Goal: Task Accomplishment & Management: Use online tool/utility

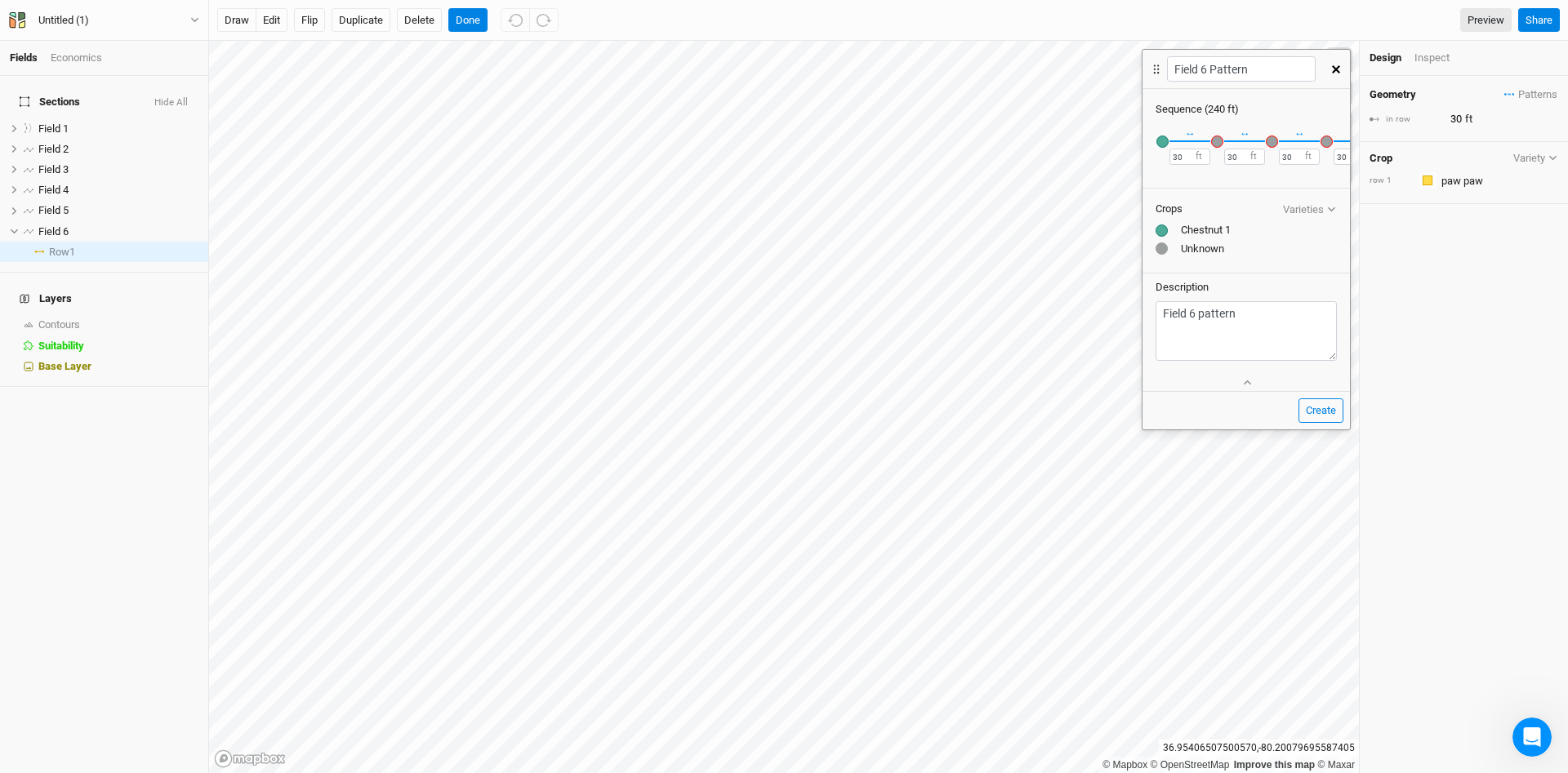
click at [1342, 67] on button "button" at bounding box center [1336, 69] width 29 height 30
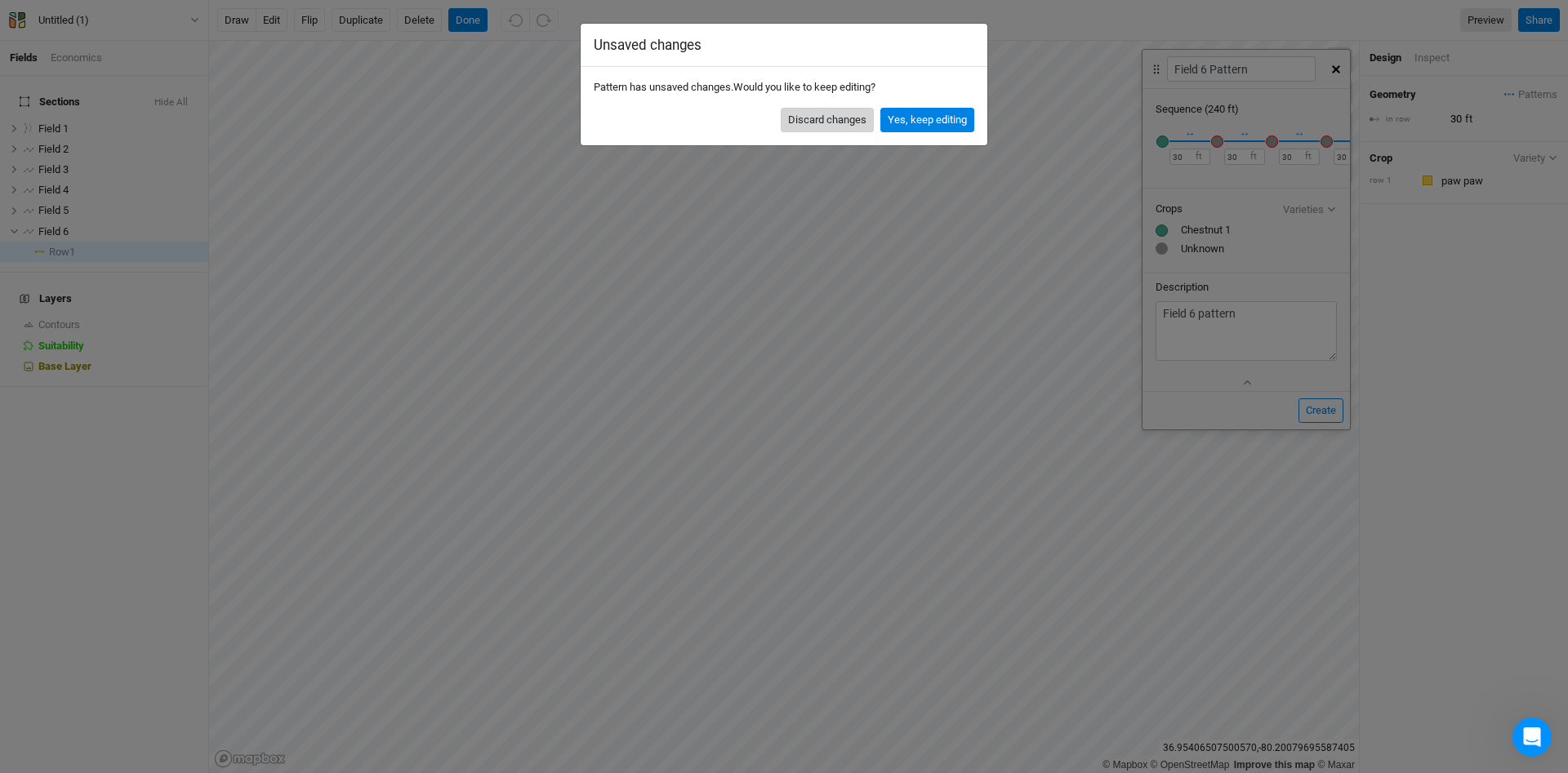
click at [844, 124] on button "Discard changes" at bounding box center [827, 119] width 93 height 24
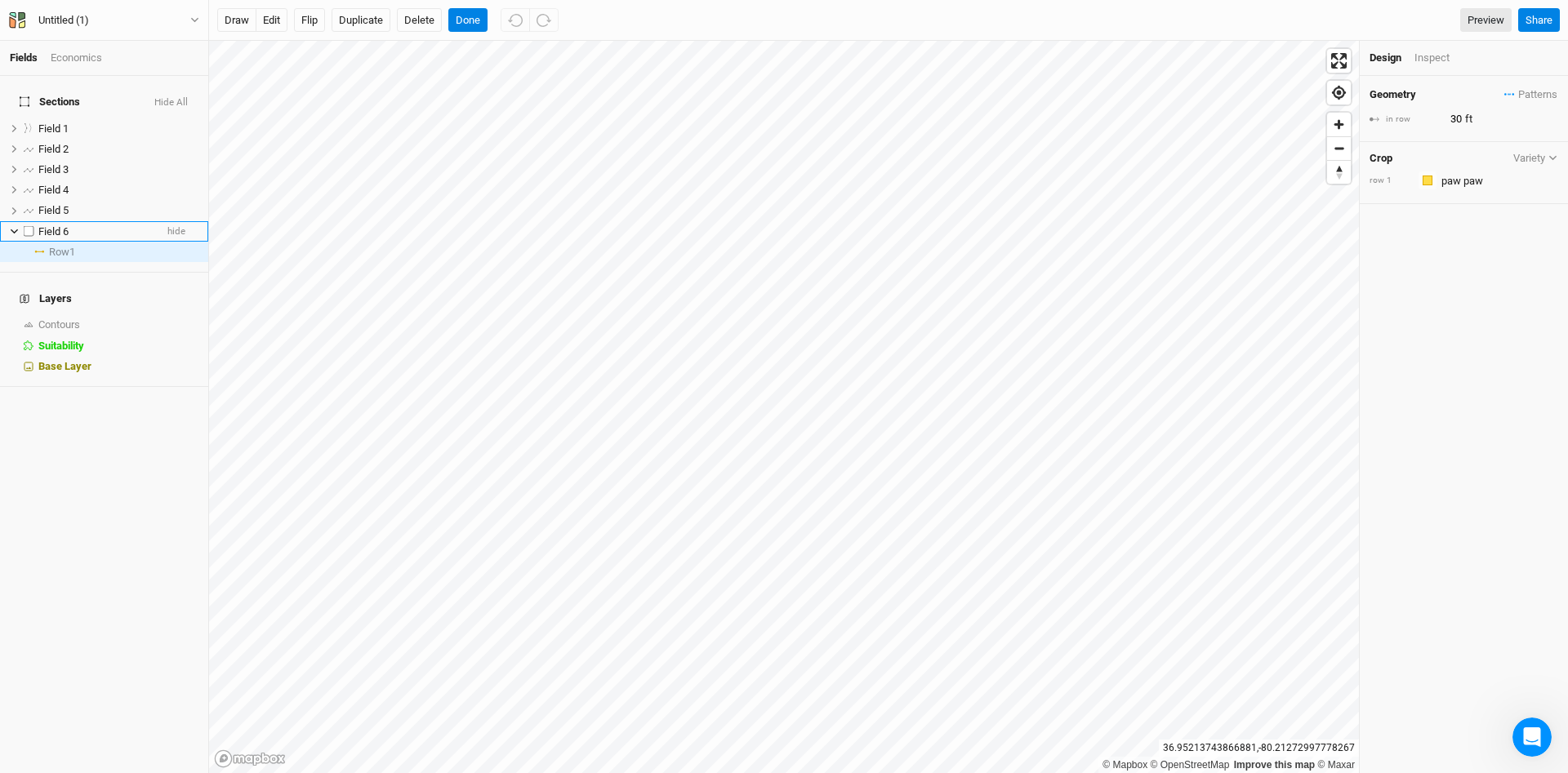
click at [13, 227] on icon at bounding box center [14, 232] width 9 height 9
click at [47, 97] on span "Sections" at bounding box center [49, 101] width 60 height 13
click at [48, 95] on span "Sections" at bounding box center [49, 101] width 60 height 13
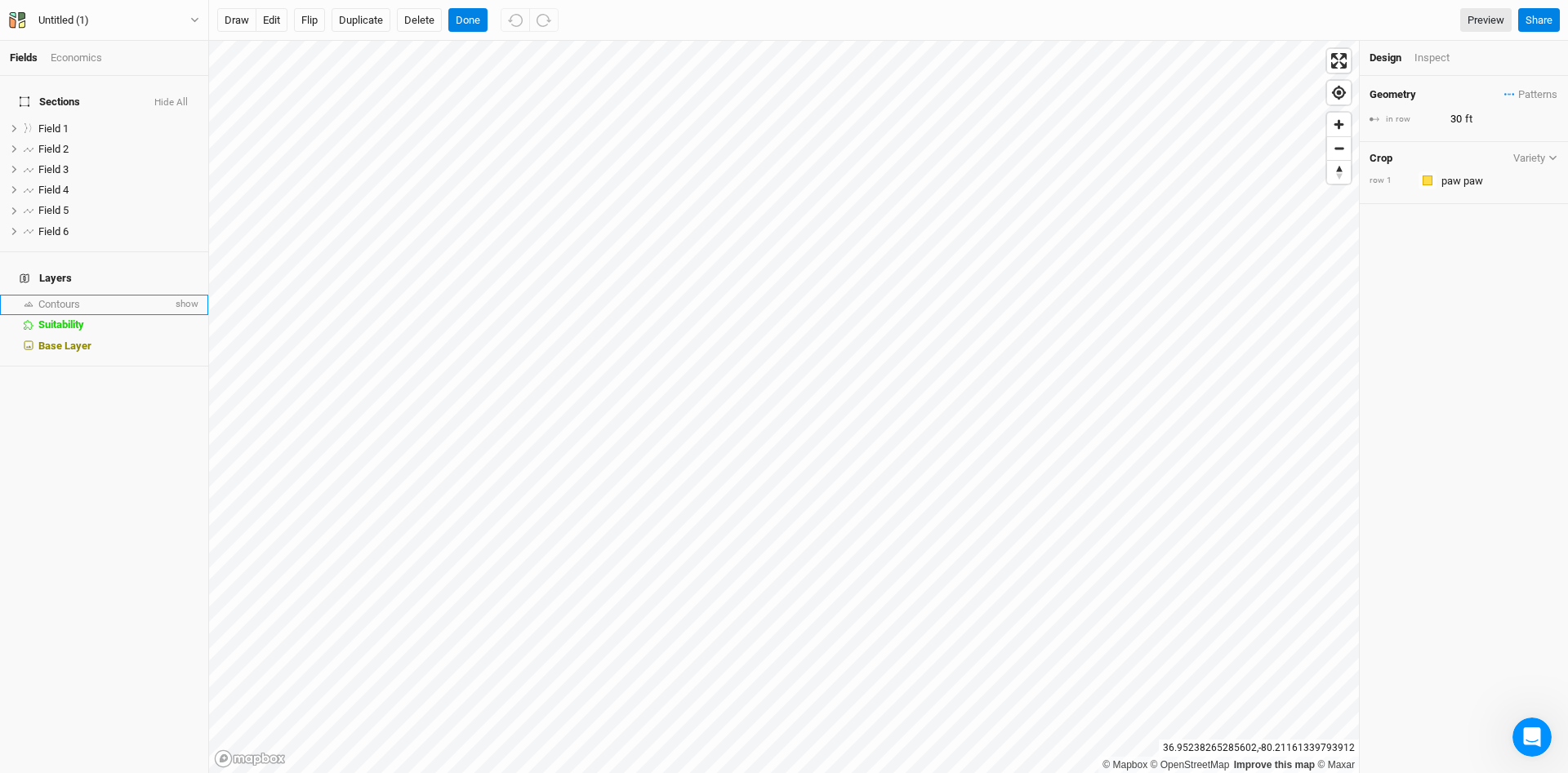
click at [72, 298] on span "Contours" at bounding box center [59, 304] width 41 height 13
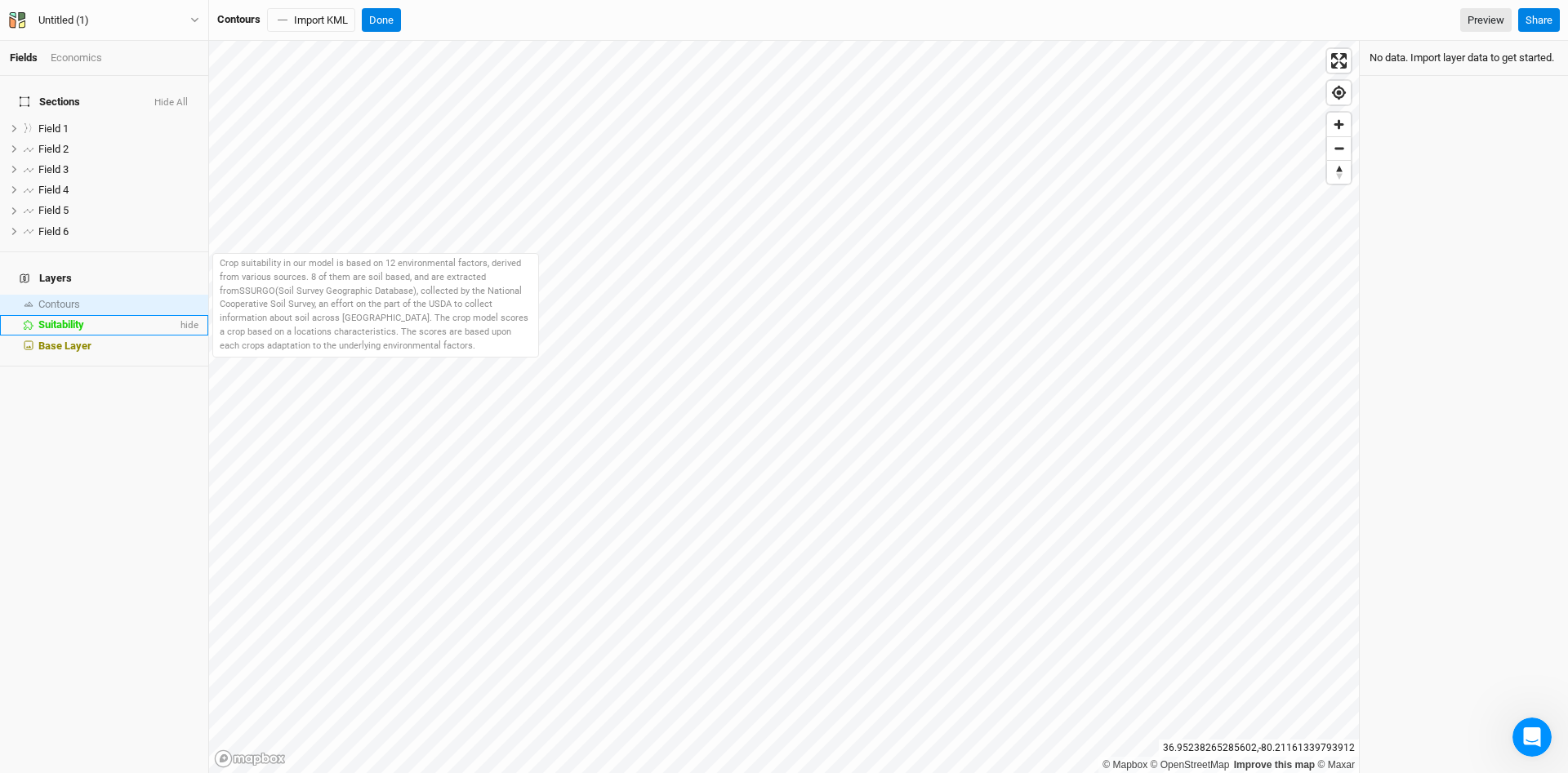
click at [78, 319] on span "Suitability" at bounding box center [61, 325] width 46 height 13
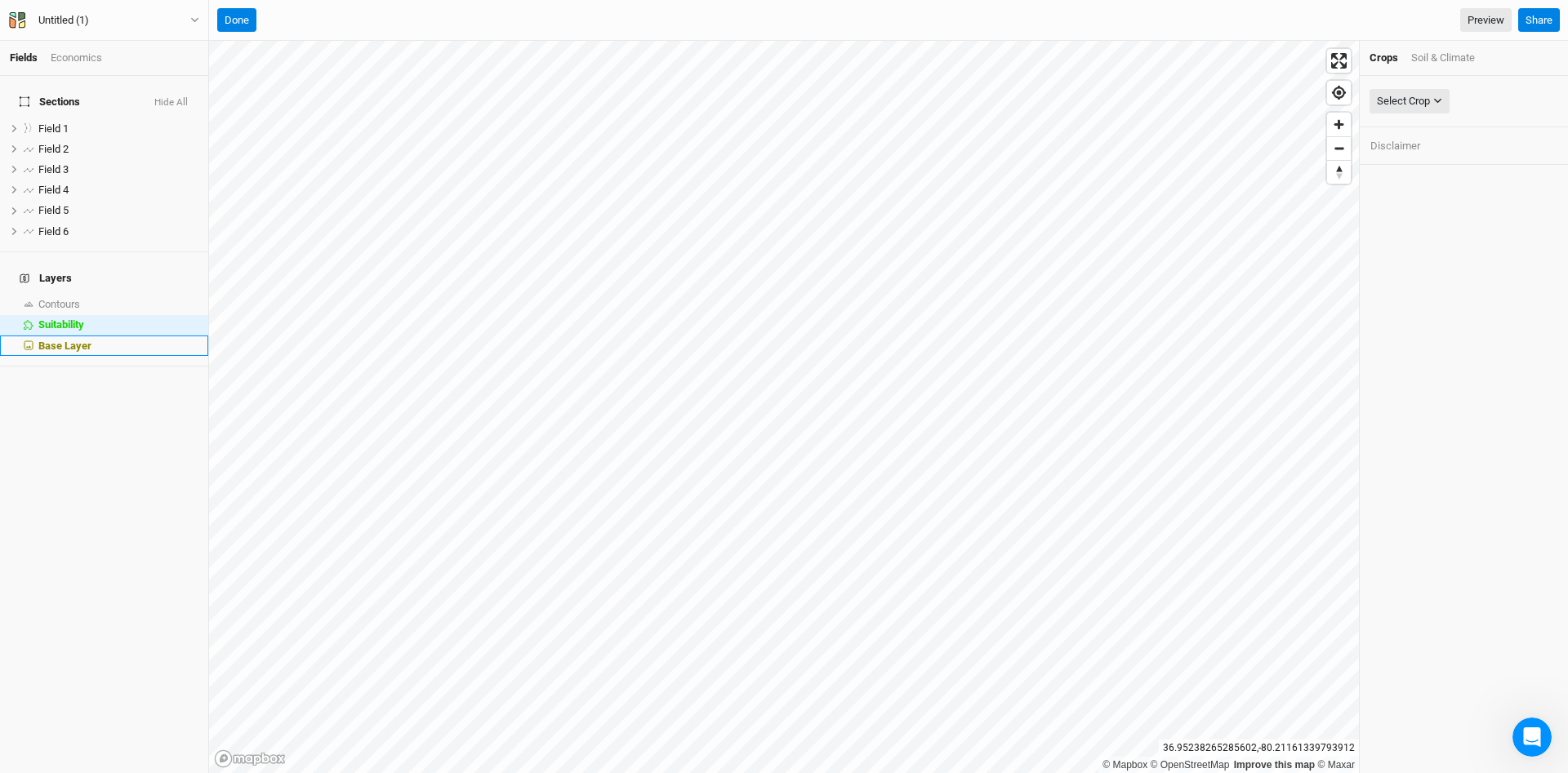
click at [75, 339] on span "Base Layer" at bounding box center [65, 346] width 53 height 13
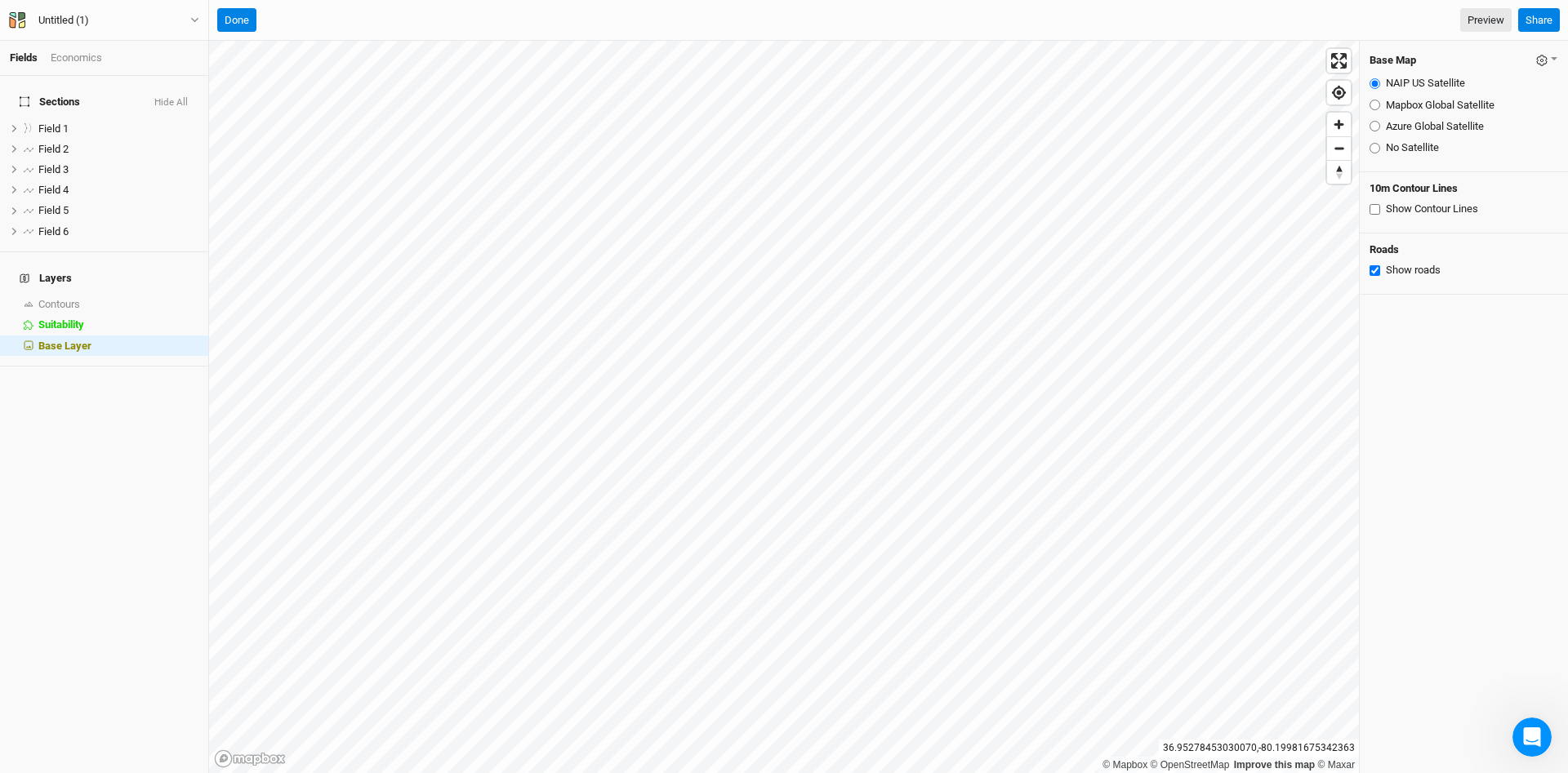
click at [1400, 121] on label "Azure Global Satellite" at bounding box center [1434, 127] width 98 height 14
click at [1380, 121] on input "Azure Global Satellite" at bounding box center [1375, 127] width 11 height 11
radio input "true"
click at [1379, 84] on input "NAIP US Satellite" at bounding box center [1375, 83] width 11 height 11
radio input "true"
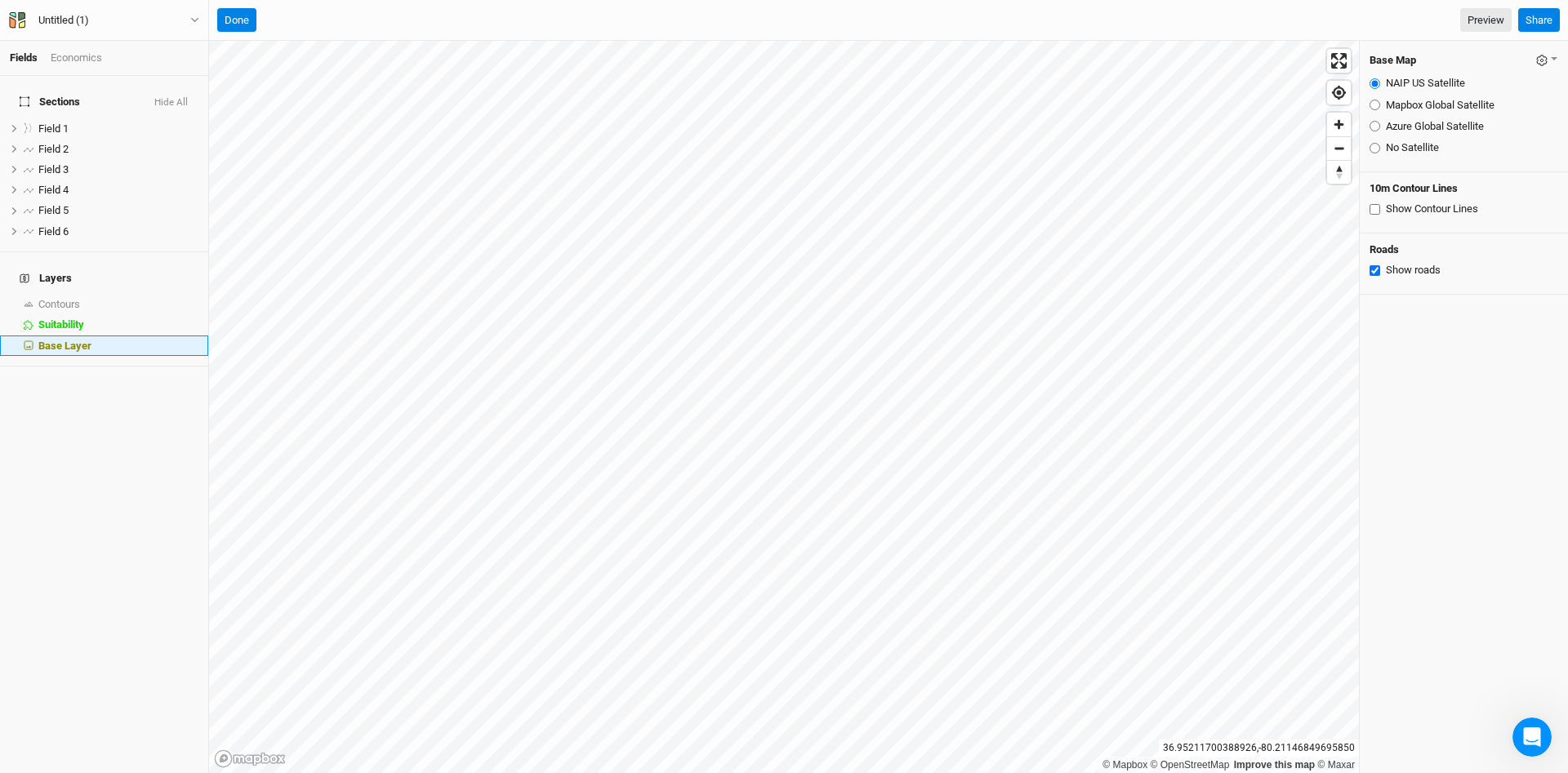
click at [90, 339] on span "Base Layer" at bounding box center [65, 346] width 53 height 13
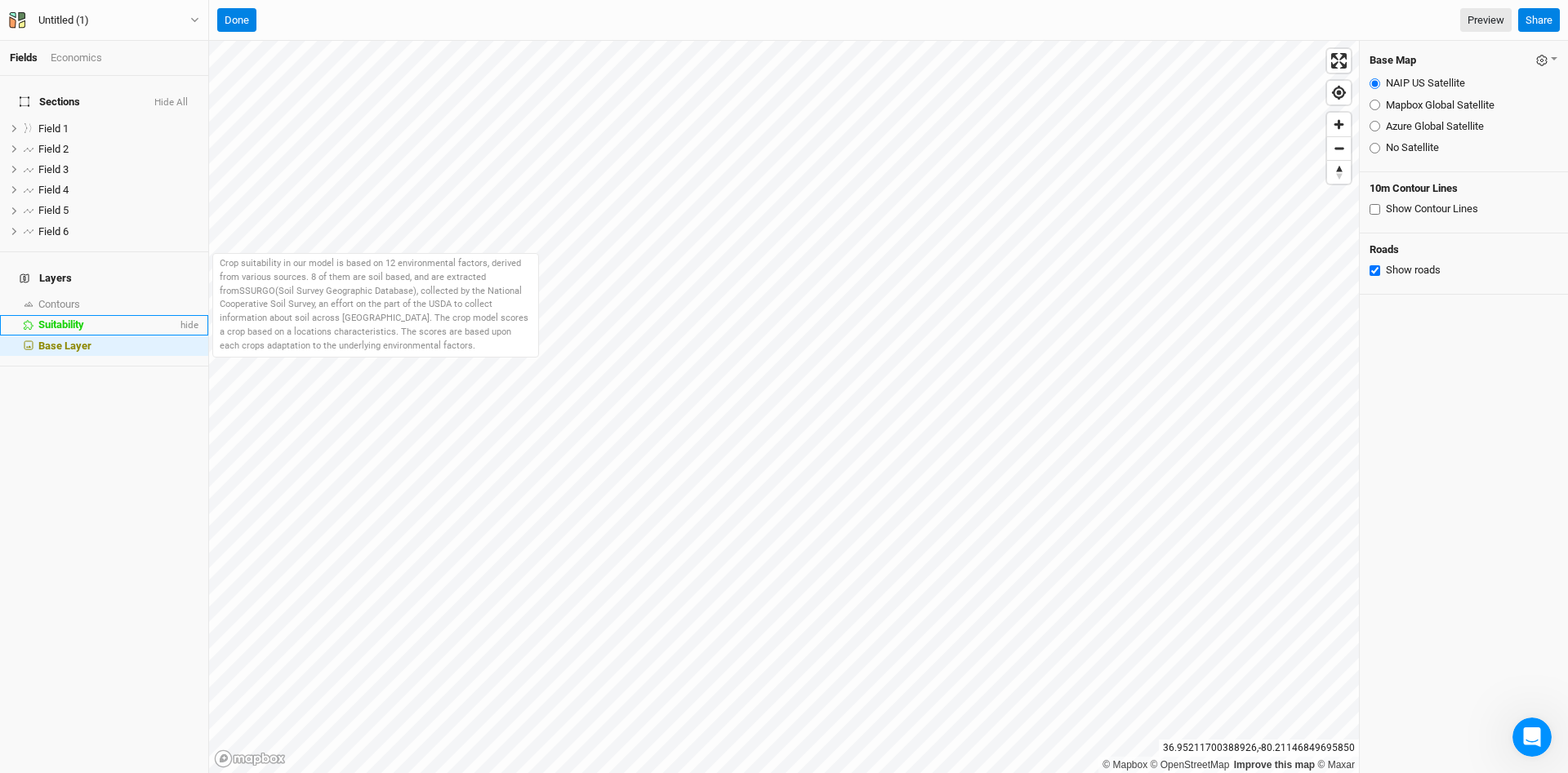
click at [77, 319] on span "Suitability" at bounding box center [61, 325] width 46 height 13
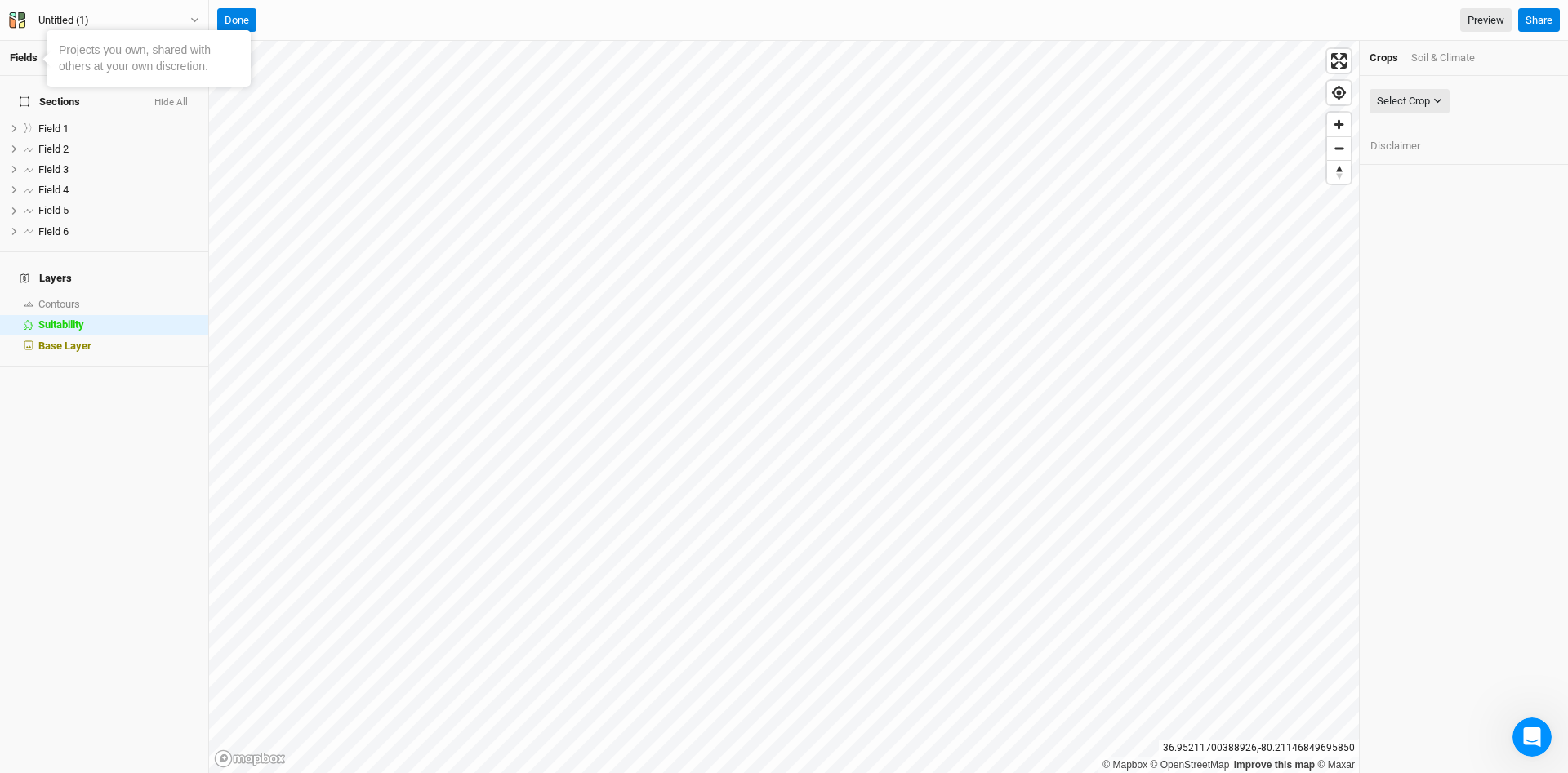
click at [40, 61] on body "Fields Economics Sections Hide All Field 1 hide Field 2 hide Field 3 hide Field…" at bounding box center [784, 386] width 1568 height 773
click at [26, 57] on link "Fields" at bounding box center [23, 57] width 28 height 13
click at [1449, 608] on div "Select Crop American Elderberry American Hazelnut Black Locust Chinese Chestnut…" at bounding box center [1464, 425] width 208 height 698
click at [1448, 83] on div "Select Crop American Elderberry American Hazelnut Black Locust Chinese Chestnuts" at bounding box center [1464, 101] width 208 height 51
click at [1449, 103] on button "Select Crop" at bounding box center [1409, 101] width 80 height 24
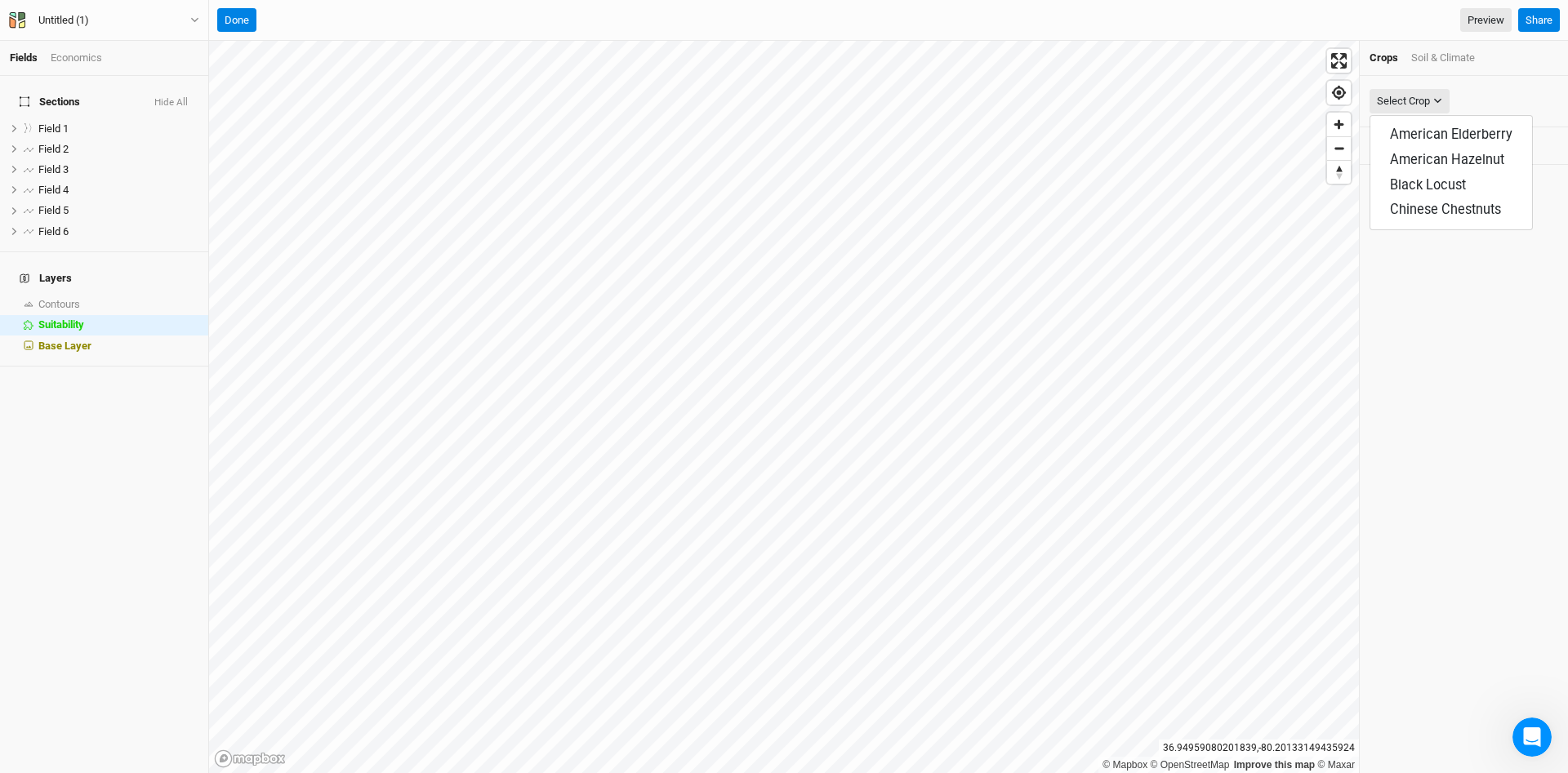
click at [1453, 302] on div "Select Crop Disclaimer" at bounding box center [1464, 425] width 208 height 698
click at [242, 11] on button "Done" at bounding box center [237, 20] width 40 height 24
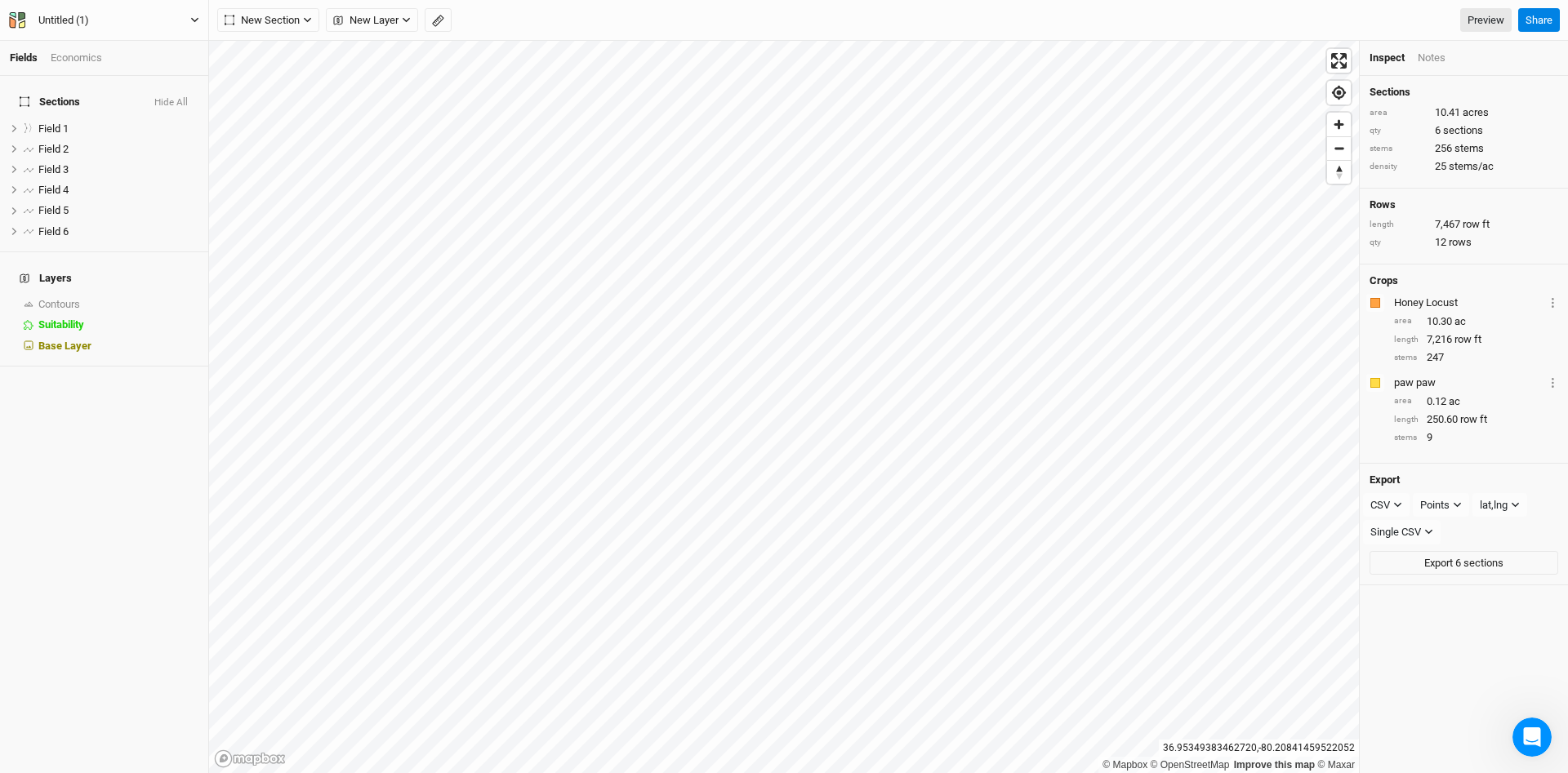
click at [64, 22] on div "Untitled (1)" at bounding box center [64, 21] width 50 height 16
click at [134, 49] on button "Back" at bounding box center [135, 46] width 129 height 22
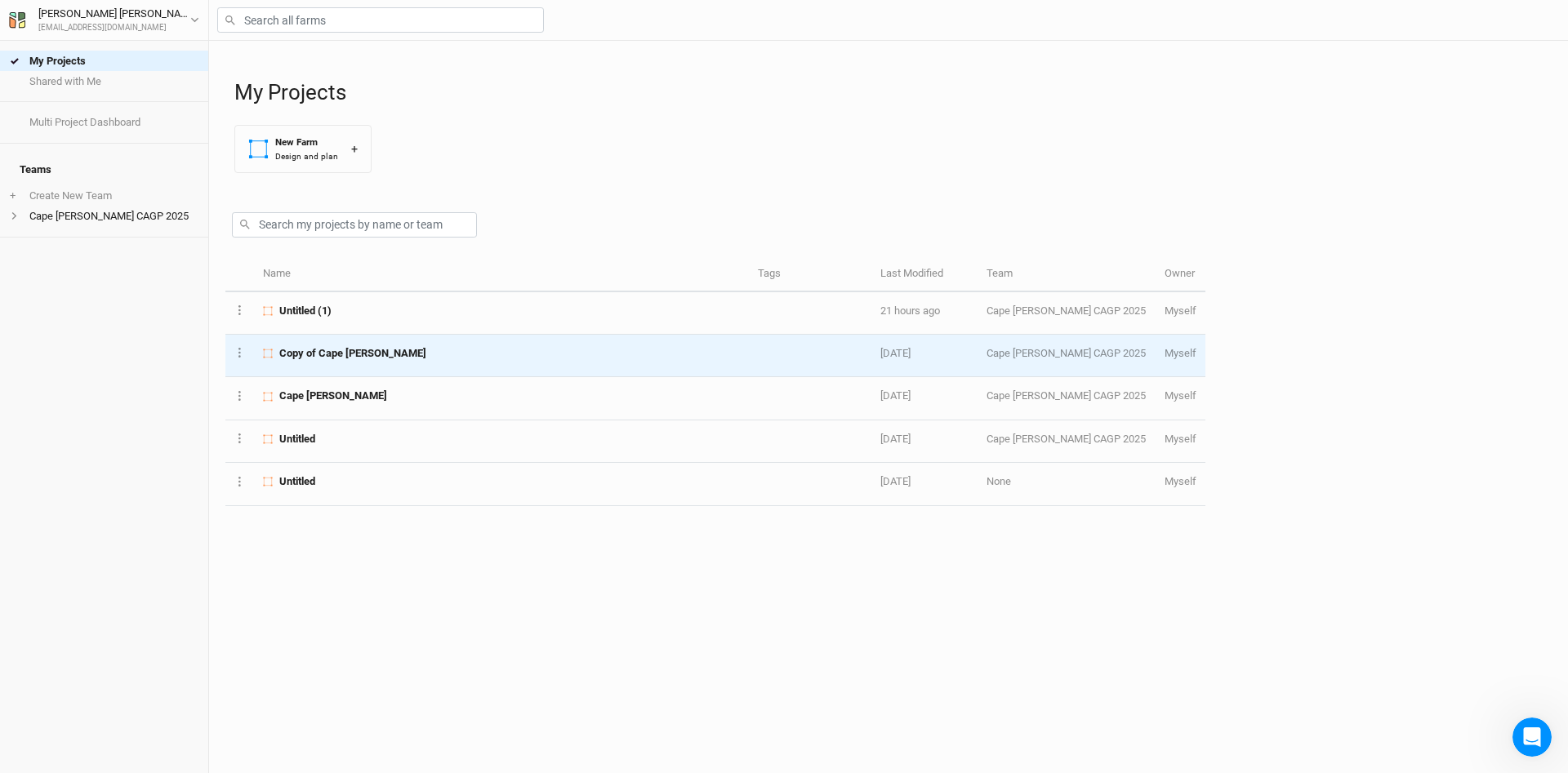
click at [335, 356] on span "Copy of Cape [PERSON_NAME]" at bounding box center [353, 354] width 147 height 14
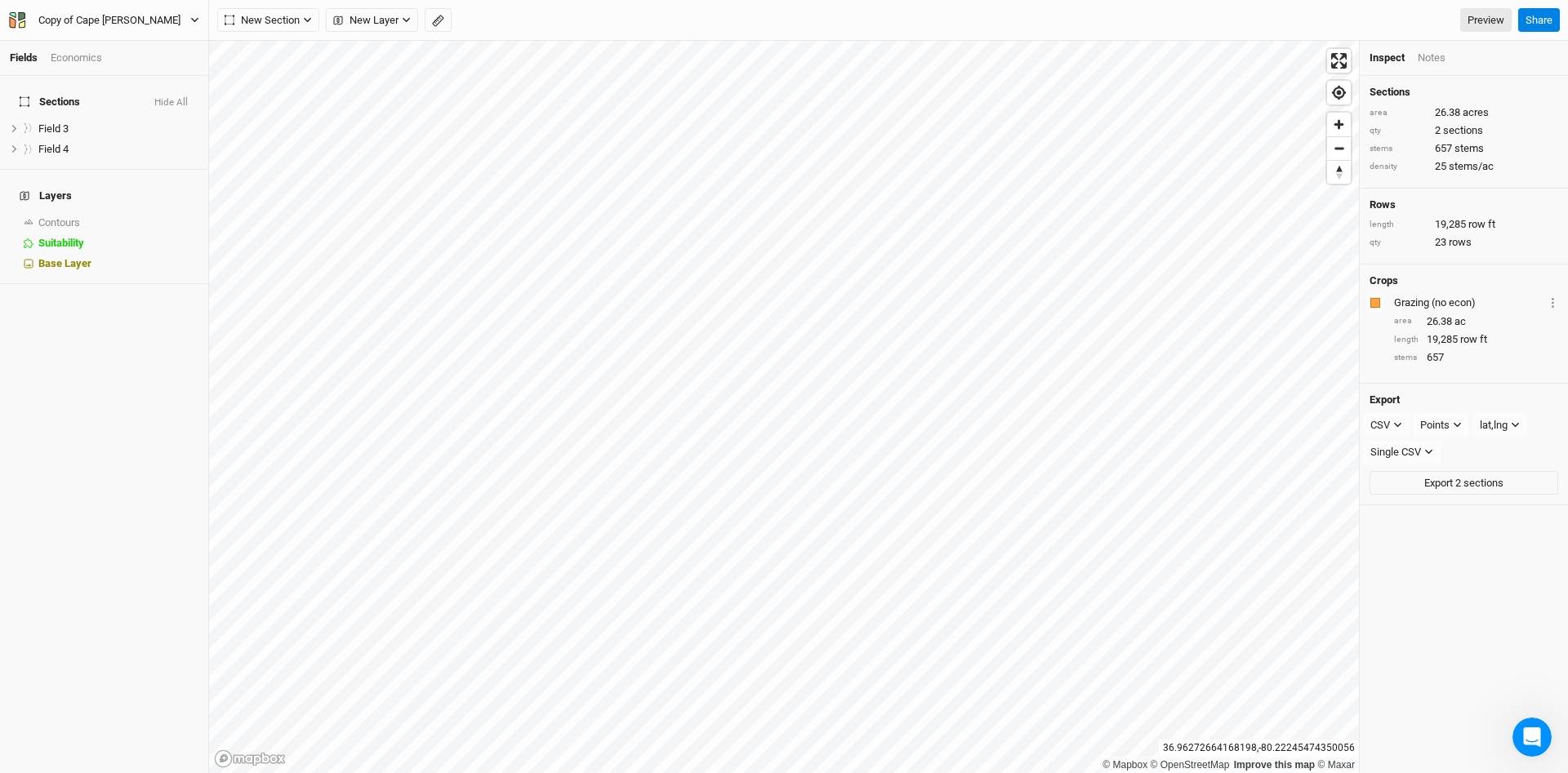
click at [198, 17] on icon "button" at bounding box center [195, 20] width 9 height 9
click at [121, 49] on button "Back" at bounding box center [135, 46] width 129 height 22
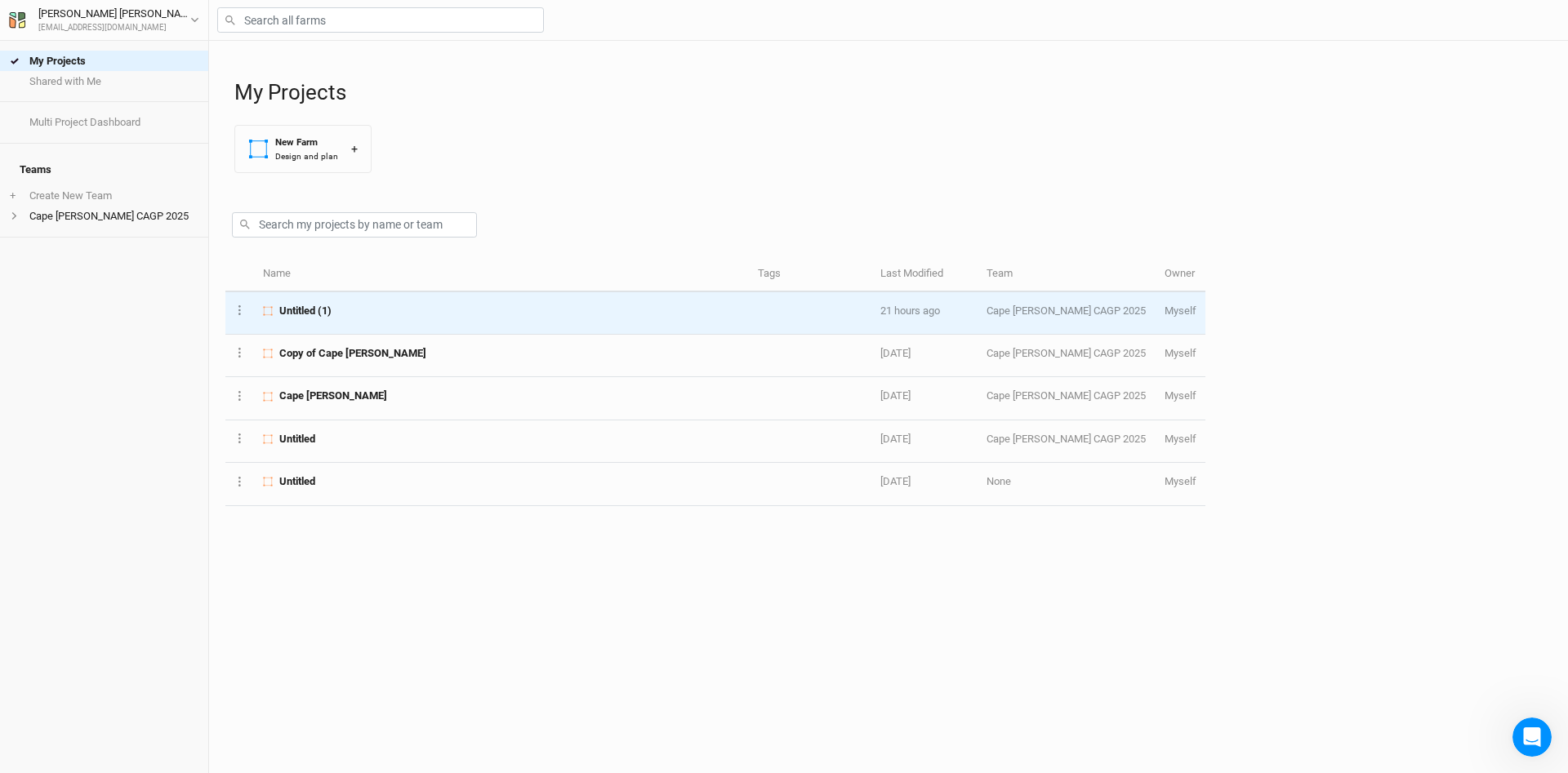
click at [304, 316] on span "Untitled (1)" at bounding box center [305, 311] width 52 height 14
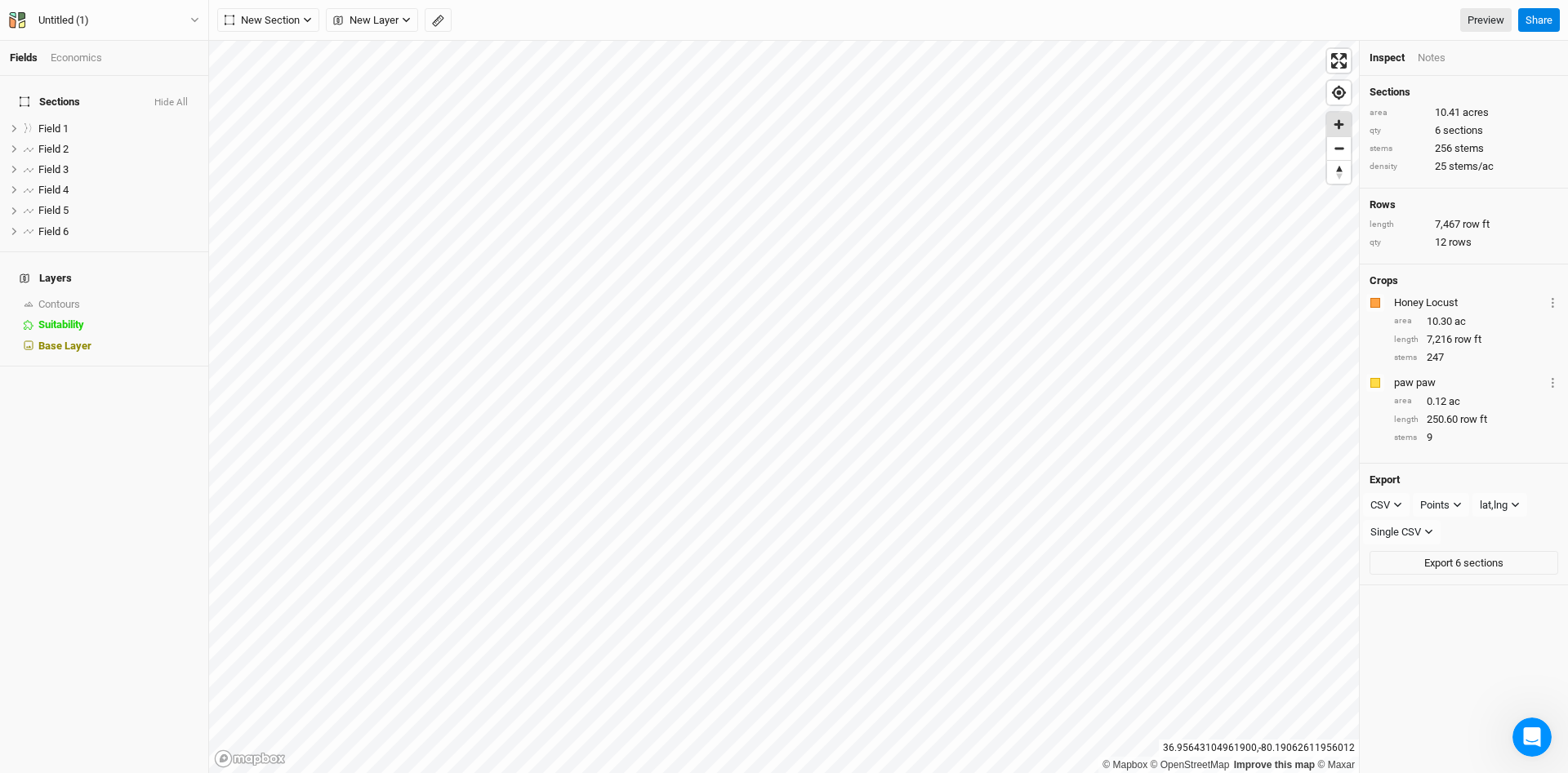
click at [1348, 127] on span "Zoom in" at bounding box center [1339, 124] width 23 height 23
click at [1348, 124] on span "Zoom in" at bounding box center [1339, 124] width 23 height 23
click at [1484, 22] on link "Preview" at bounding box center [1485, 20] width 51 height 24
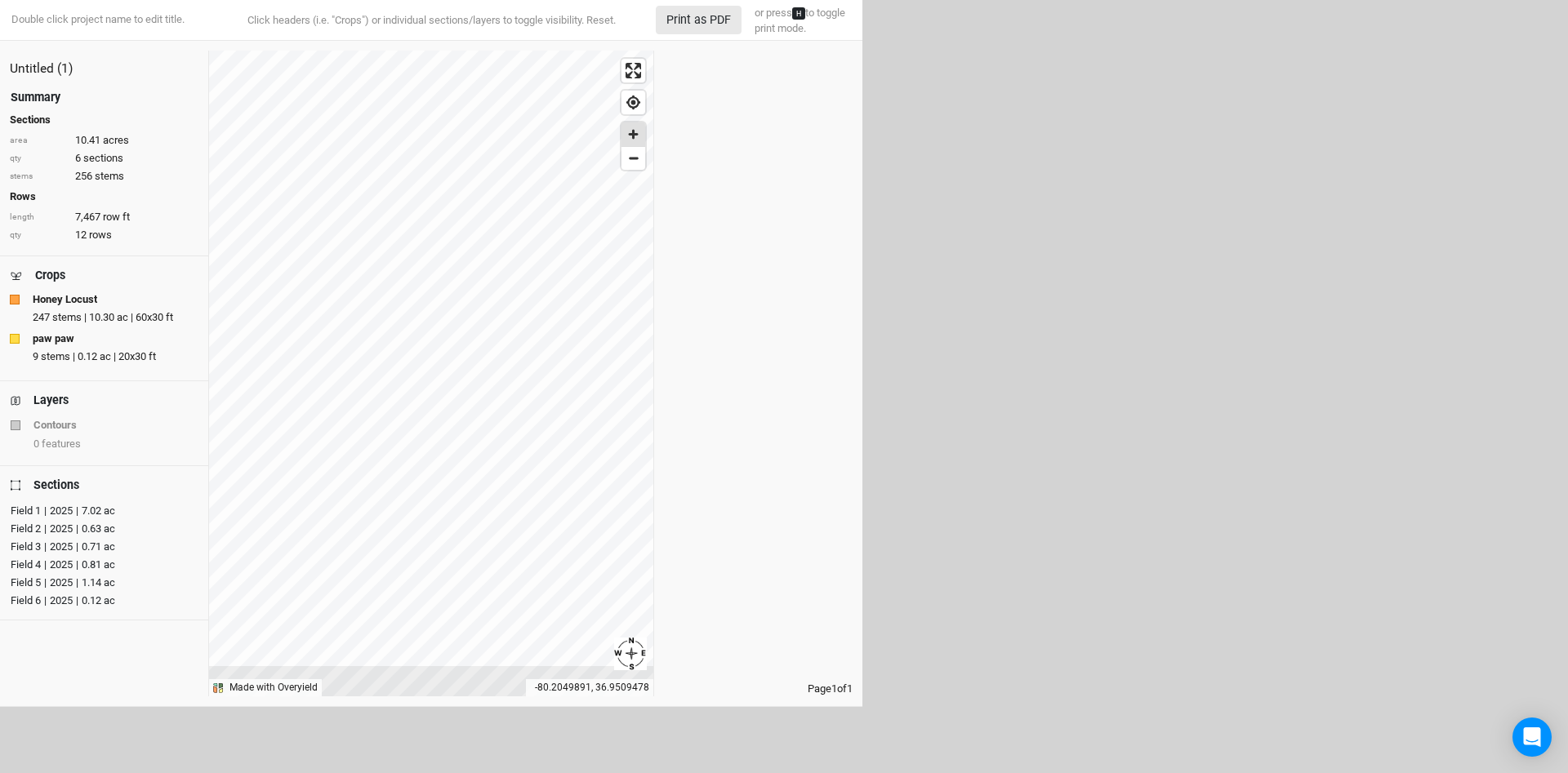
click at [642, 141] on span "Zoom in" at bounding box center [633, 134] width 23 height 23
click at [700, 19] on button "Print as PDF" at bounding box center [698, 20] width 85 height 29
